Goal: Task Accomplishment & Management: Use online tool/utility

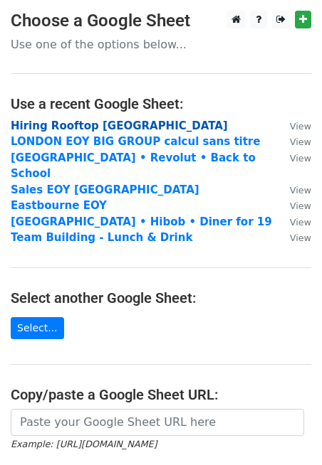
click at [64, 122] on strong "Hiring Rooftop [GEOGRAPHIC_DATA]" at bounding box center [119, 126] width 217 height 13
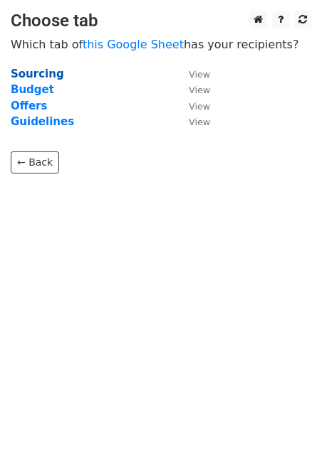
click at [48, 72] on strong "Sourcing" at bounding box center [37, 74] width 53 height 13
